Goal: Task Accomplishment & Management: Manage account settings

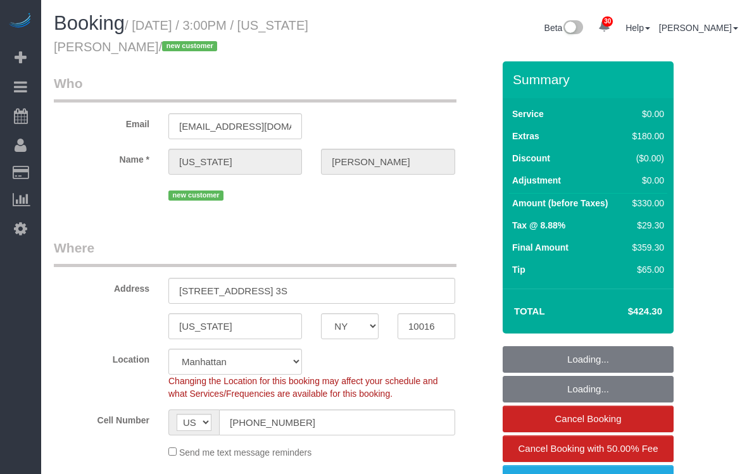
select select "NY"
select select "spot1"
select select "number:89"
select select "number:90"
select select "number:15"
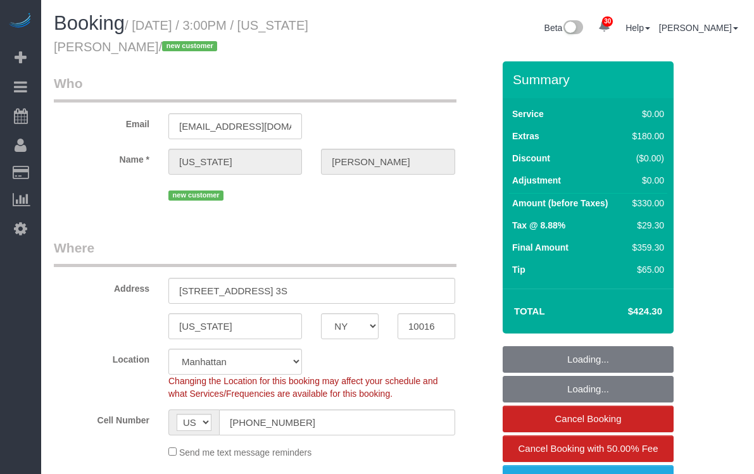
select select "number:5"
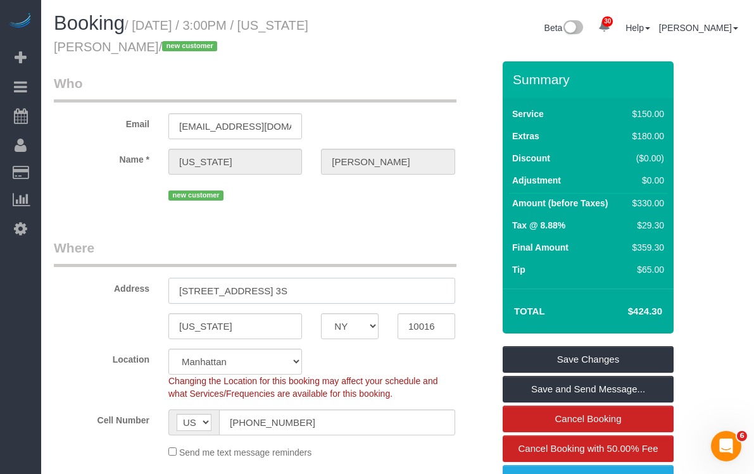
click at [314, 289] on input "[STREET_ADDRESS] 3S" at bounding box center [311, 291] width 287 height 26
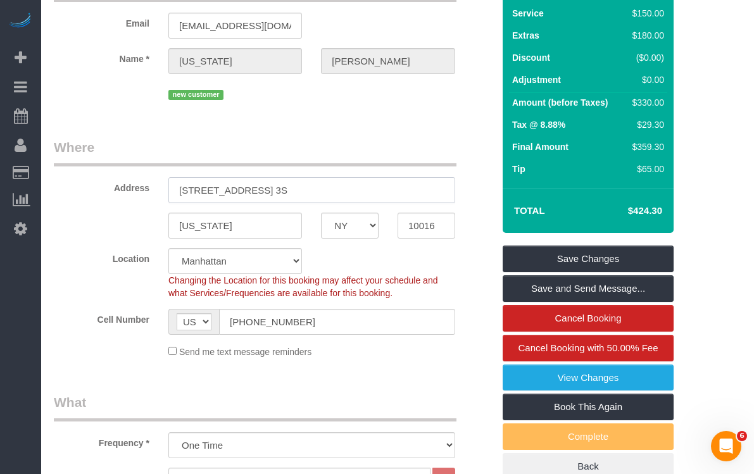
scroll to position [149, 0]
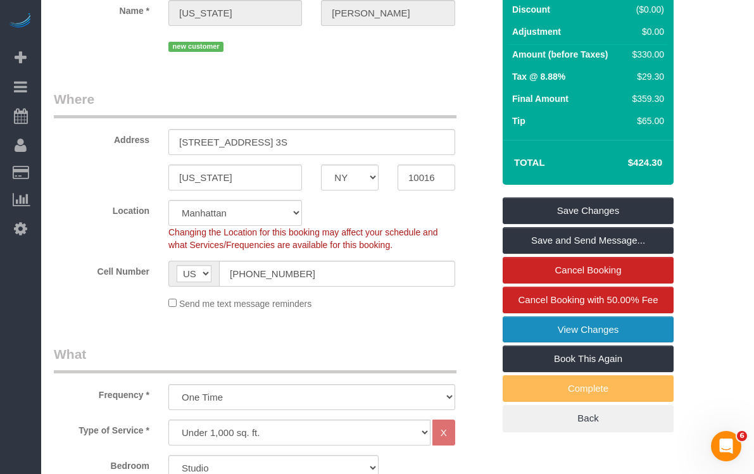
click at [596, 327] on link "View Changes" at bounding box center [588, 330] width 171 height 27
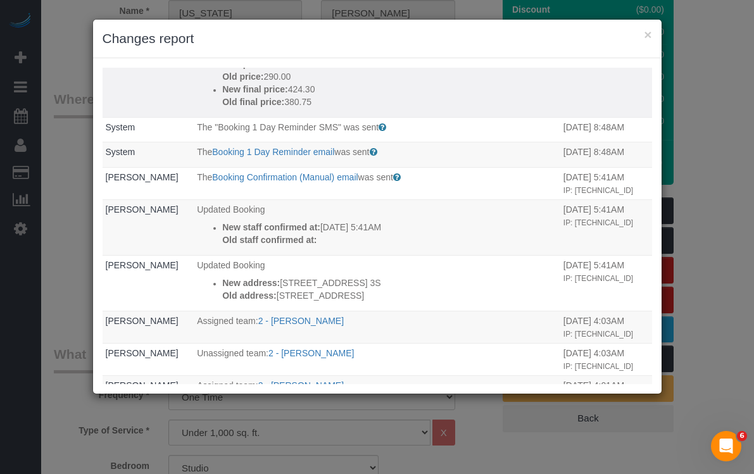
scroll to position [262, 0]
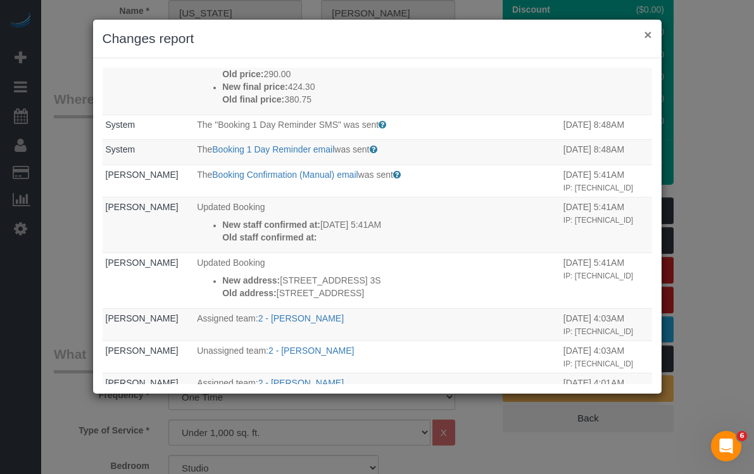
click at [650, 36] on button "×" at bounding box center [648, 34] width 8 height 13
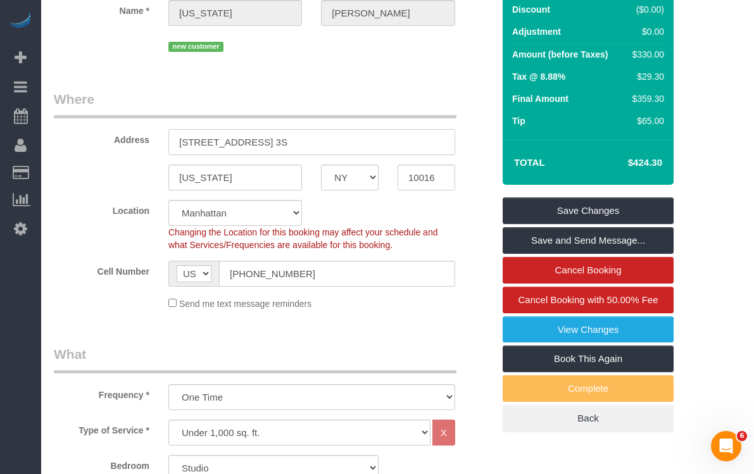
click at [342, 146] on input "[STREET_ADDRESS] 3S" at bounding box center [311, 142] width 287 height 26
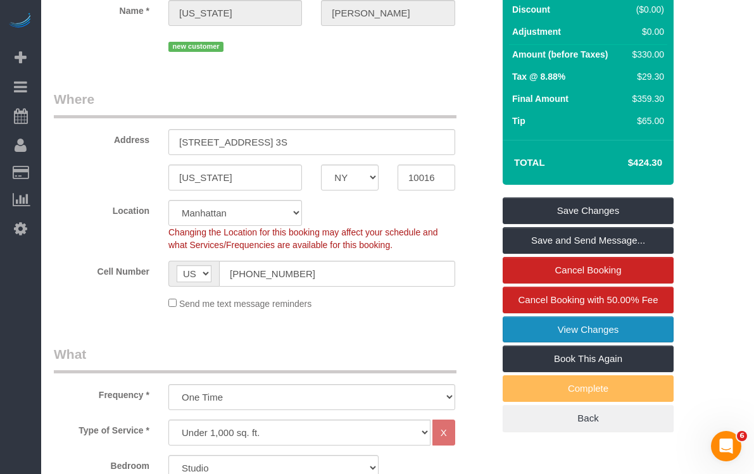
click at [607, 323] on link "View Changes" at bounding box center [588, 330] width 171 height 27
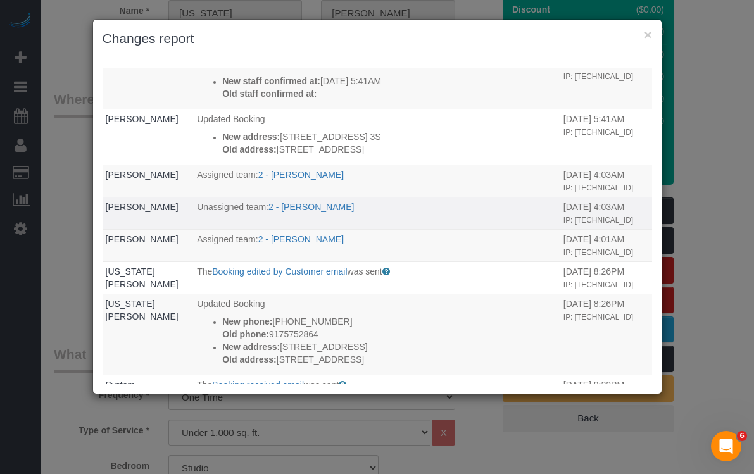
scroll to position [466, 0]
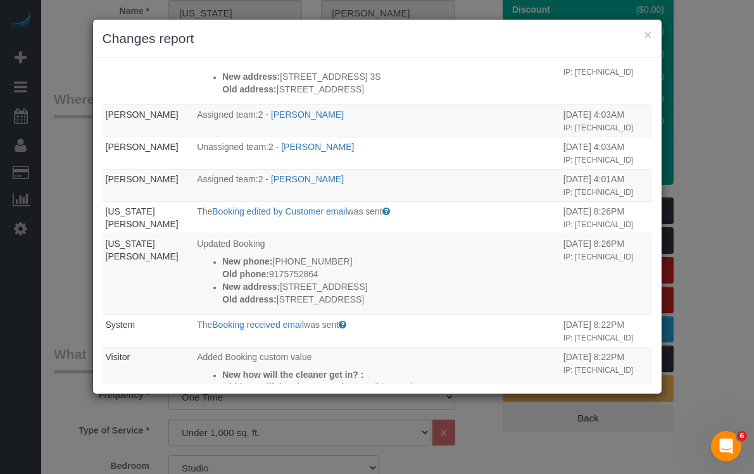
click at [708, 97] on div "× Changes report Who What When [PERSON_NAME] Updated Booking New Duration: 4 ho…" at bounding box center [377, 237] width 754 height 474
click at [649, 41] on button "×" at bounding box center [648, 34] width 8 height 13
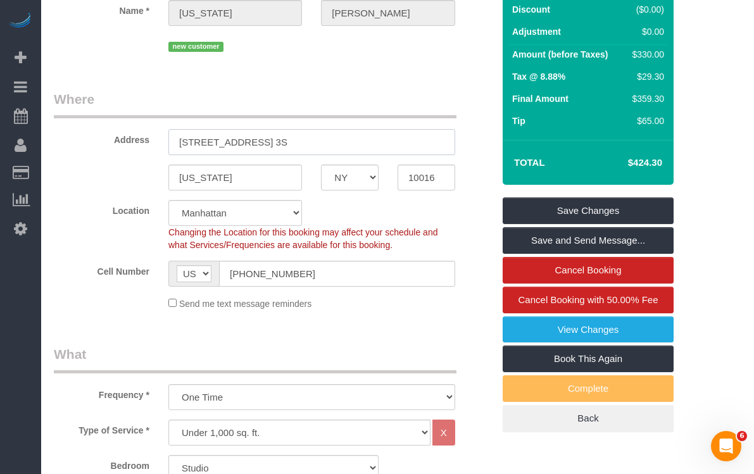
click at [224, 142] on input "[STREET_ADDRESS] 3S" at bounding box center [311, 142] width 287 height 26
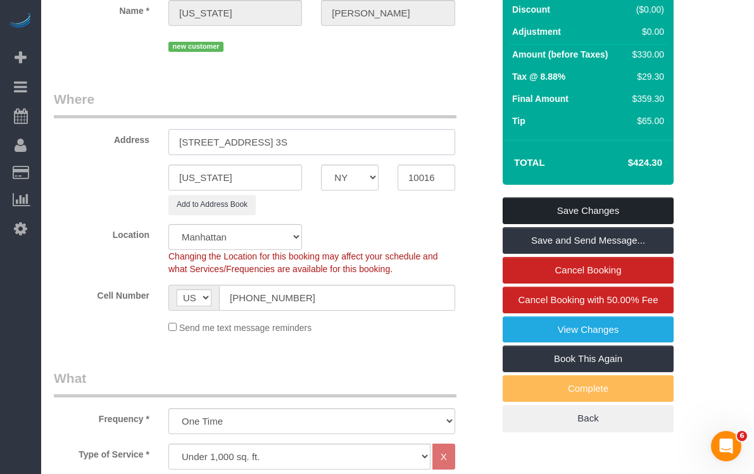
type input "[STREET_ADDRESS] 3S"
click at [594, 207] on link "Save Changes" at bounding box center [588, 211] width 171 height 27
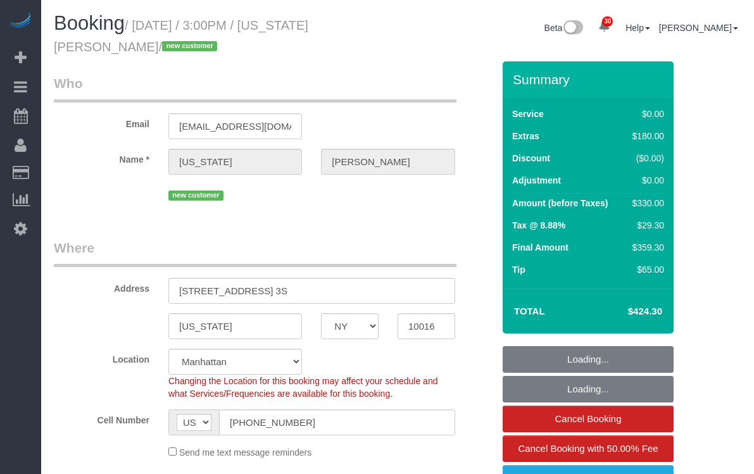
select select "NY"
select select "spot1"
select select "number:89"
select select "number:90"
select select "number:15"
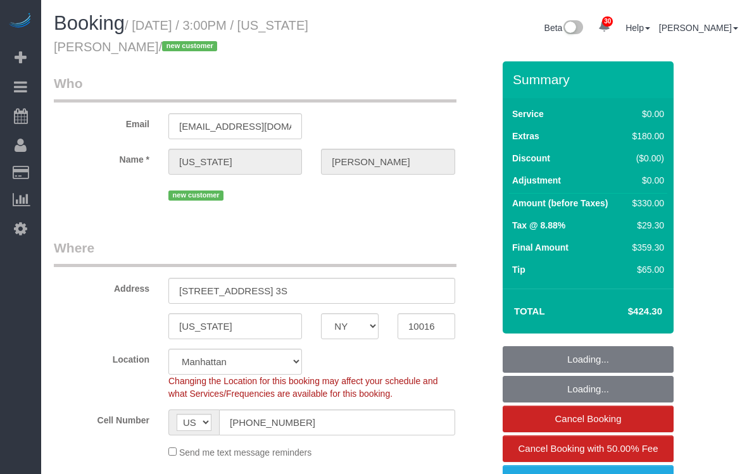
select select "number:5"
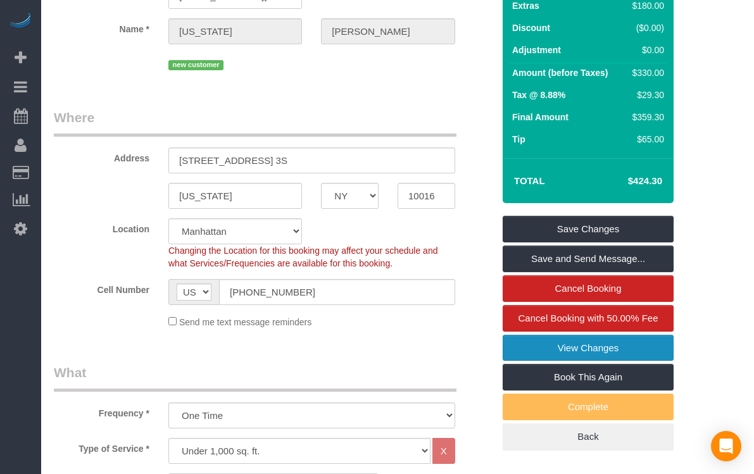
scroll to position [136, 0]
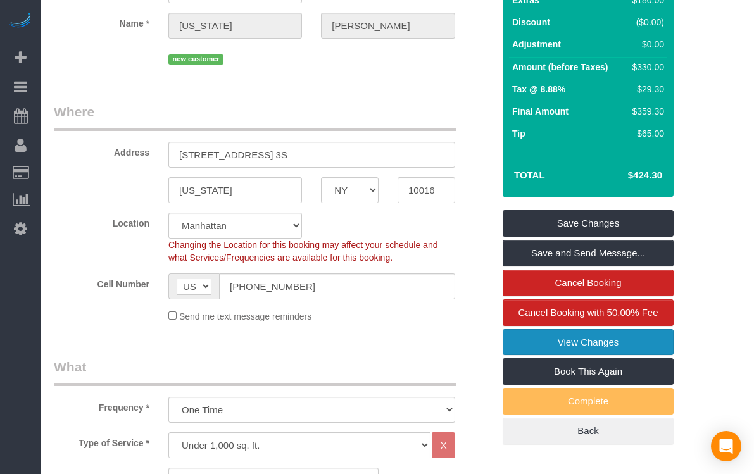
click at [601, 342] on link "View Changes" at bounding box center [588, 342] width 171 height 27
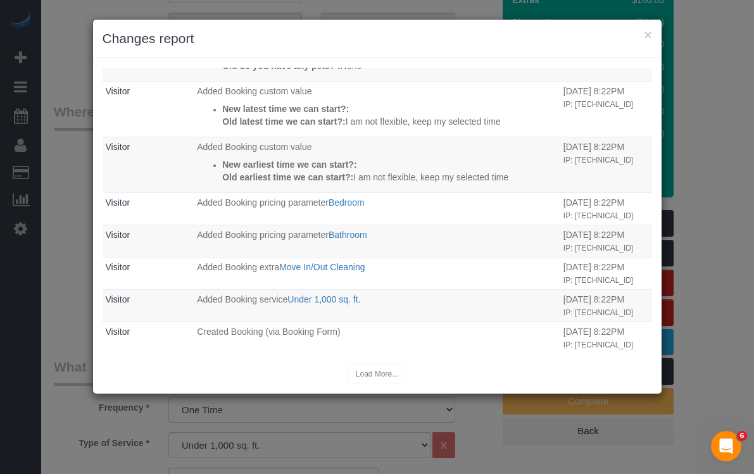
scroll to position [1038, 0]
